Goal: Task Accomplishment & Management: Use online tool/utility

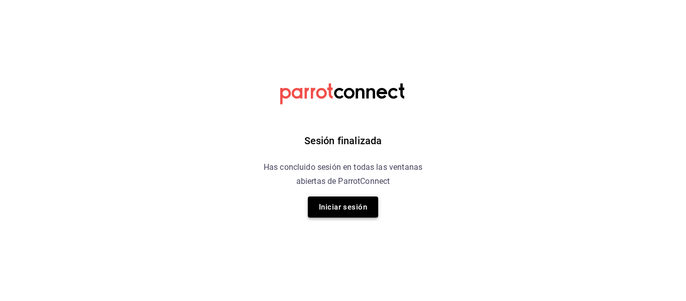
click at [331, 216] on button "Iniciar sesión" at bounding box center [343, 206] width 70 height 21
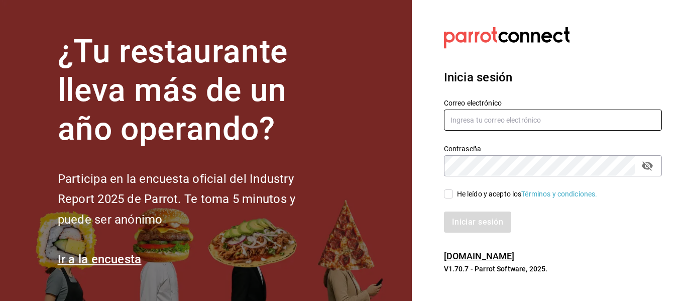
click at [448, 127] on input "text" at bounding box center [553, 119] width 218 height 21
type input "[EMAIL_ADDRESS][DOMAIN_NAME]"
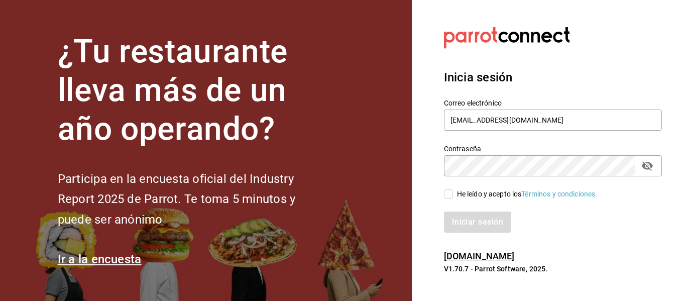
click at [477, 154] on div "Contraseña Contraseña" at bounding box center [553, 160] width 218 height 32
click at [452, 193] on input "He leído y acepto los Términos y condiciones." at bounding box center [448, 193] width 9 height 9
checkbox input "true"
click at [465, 208] on div "Iniciar sesión" at bounding box center [547, 215] width 230 height 33
click at [466, 226] on button "Iniciar sesión" at bounding box center [478, 221] width 68 height 21
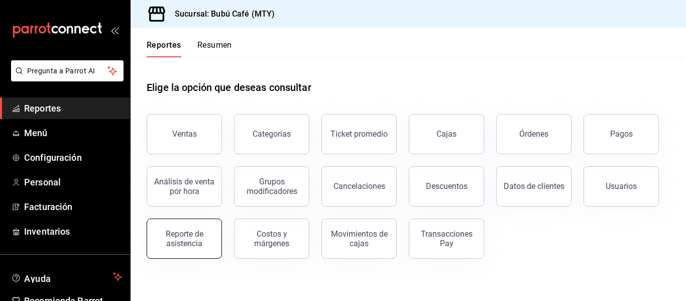
click at [181, 250] on button "Reporte de asistencia" at bounding box center [184, 238] width 75 height 40
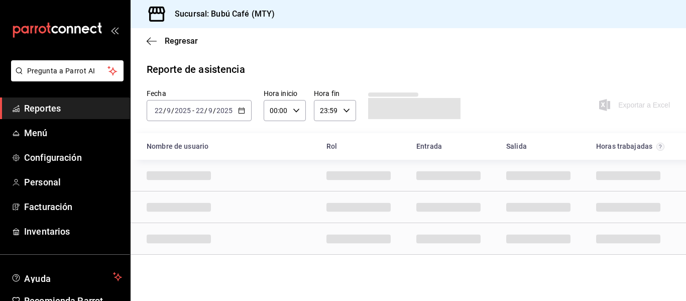
click at [247, 106] on div "[DATE] [DATE] - [DATE] [DATE]" at bounding box center [199, 110] width 105 height 21
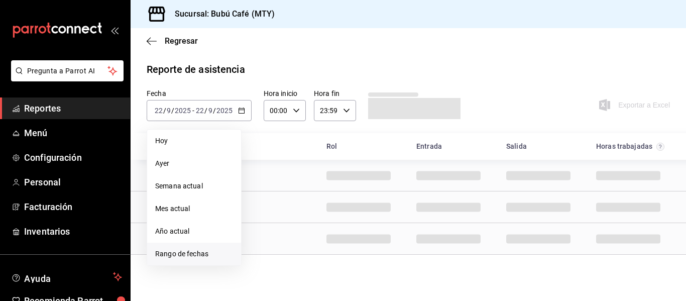
click at [169, 255] on span "Rango de fechas" at bounding box center [194, 253] width 78 height 11
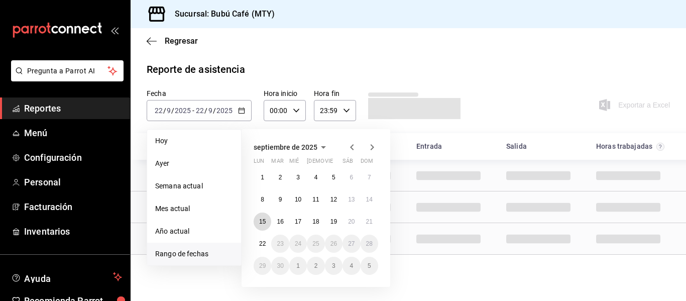
click at [260, 222] on abbr "15" at bounding box center [262, 221] width 7 height 7
click at [346, 222] on button "20" at bounding box center [351, 221] width 18 height 18
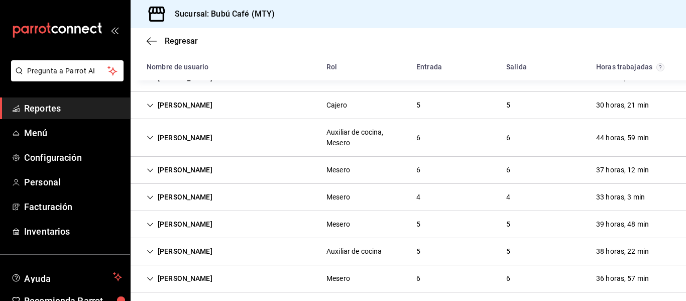
scroll to position [94, 0]
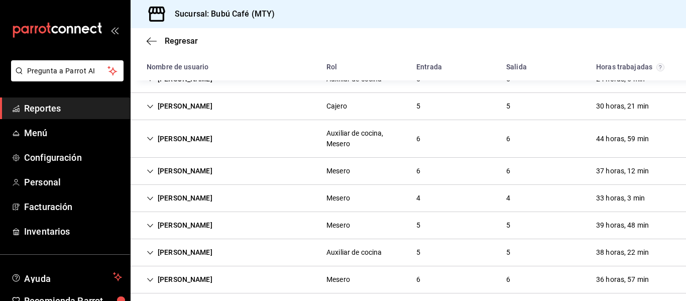
click at [149, 108] on icon "Cell" at bounding box center [150, 106] width 7 height 7
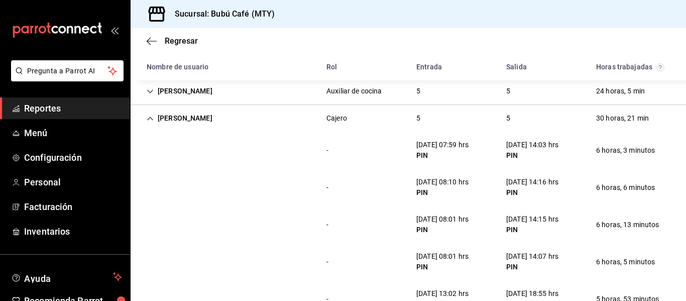
scroll to position [0, 0]
